Goal: Information Seeking & Learning: Learn about a topic

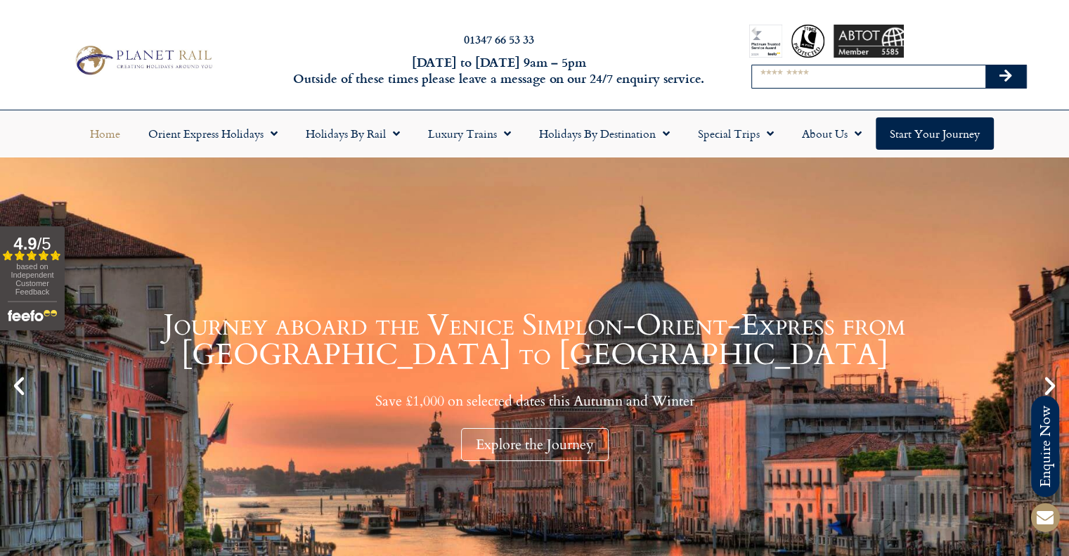
click at [812, 72] on input "Search" at bounding box center [868, 76] width 233 height 22
type input "**********"
click at [985, 65] on button "Search" at bounding box center [1005, 76] width 41 height 22
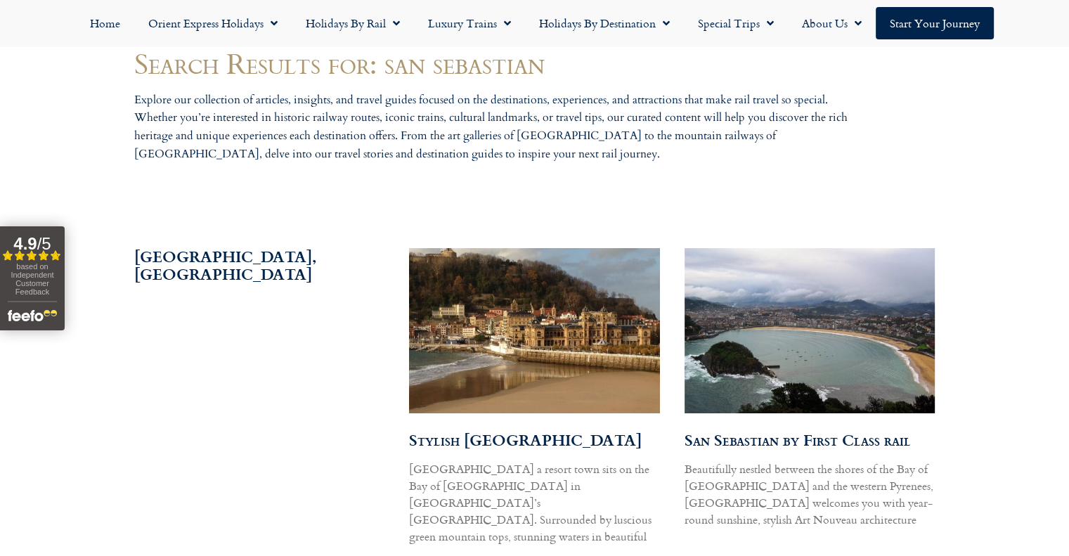
scroll to position [773, 0]
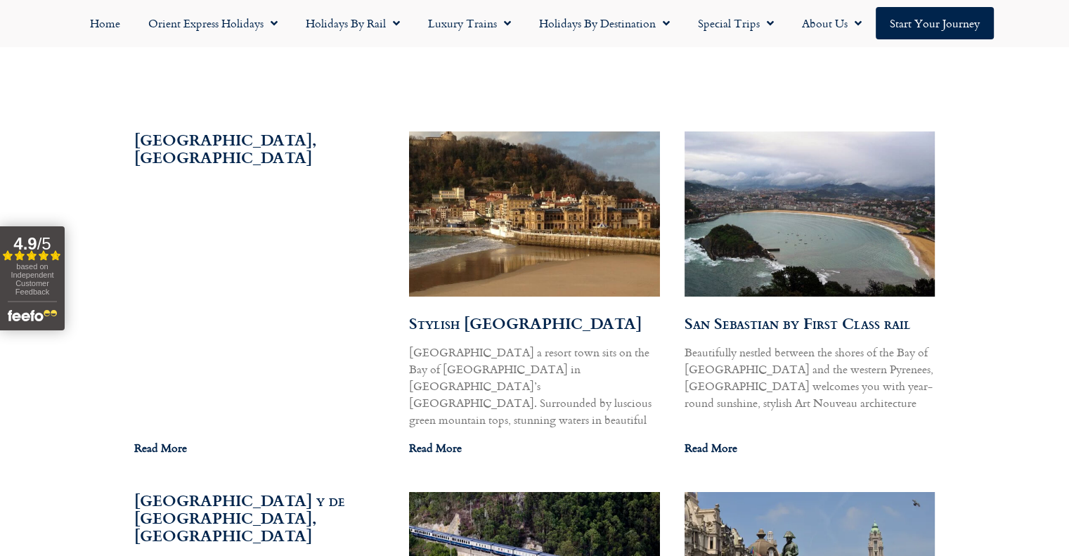
click at [774, 328] on link "San Sebastian by First Class rail" at bounding box center [798, 322] width 226 height 23
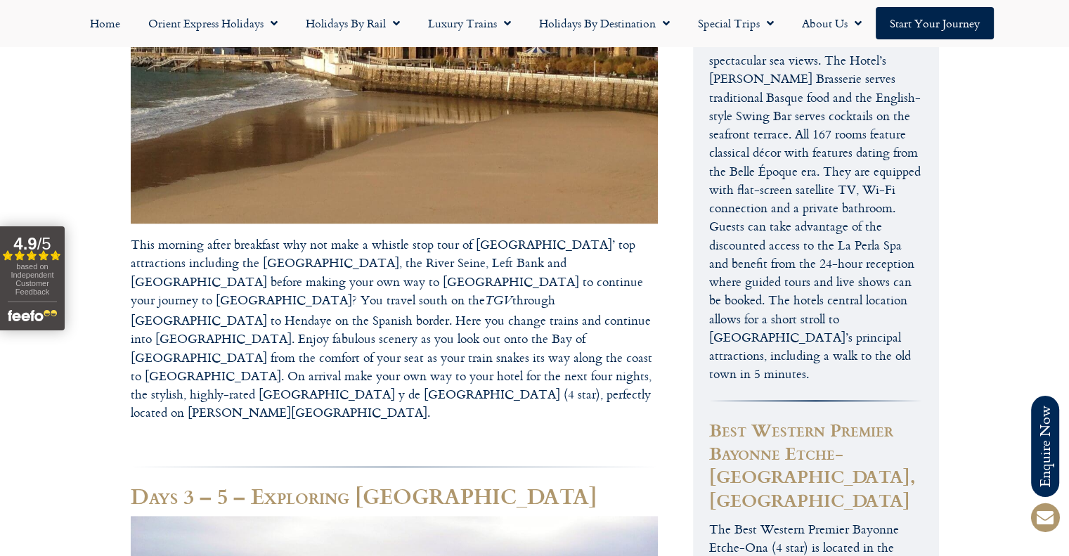
scroll to position [1406, 0]
